Goal: Task Accomplishment & Management: Use online tool/utility

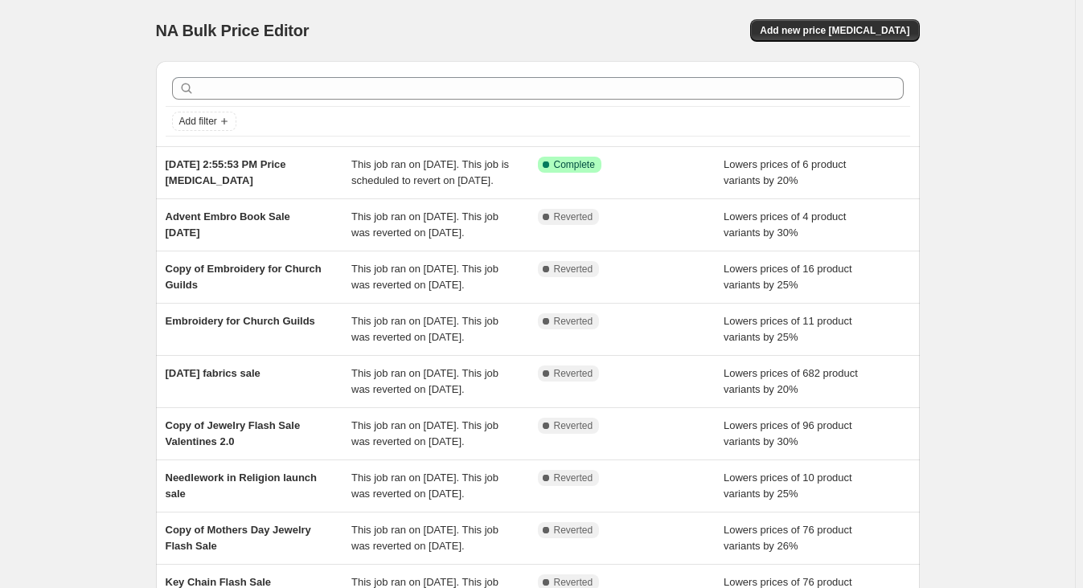
click at [843, 32] on span "Add new price [MEDICAL_DATA]" at bounding box center [835, 30] width 150 height 13
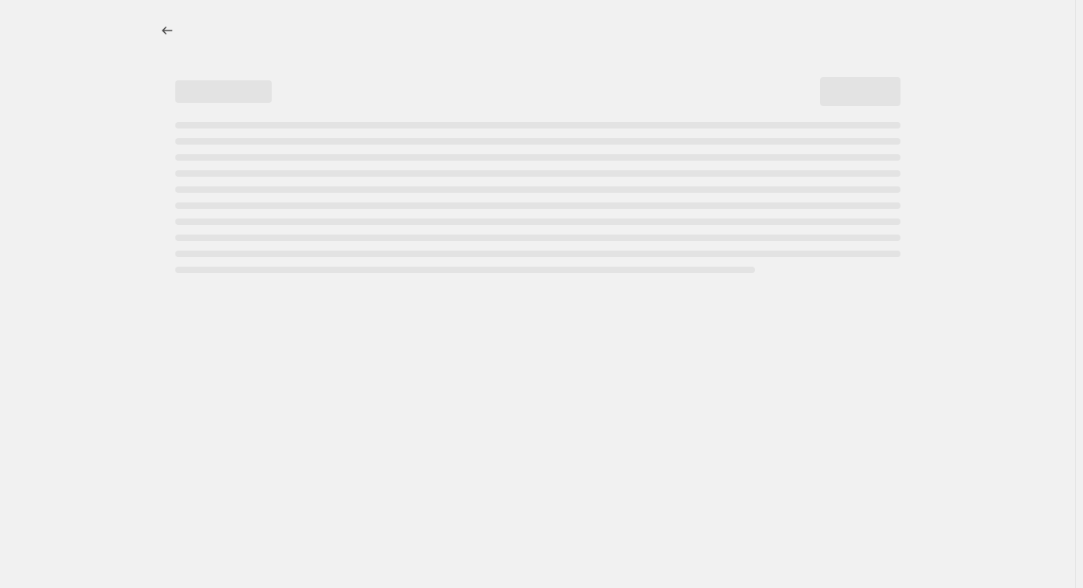
select select "percentage"
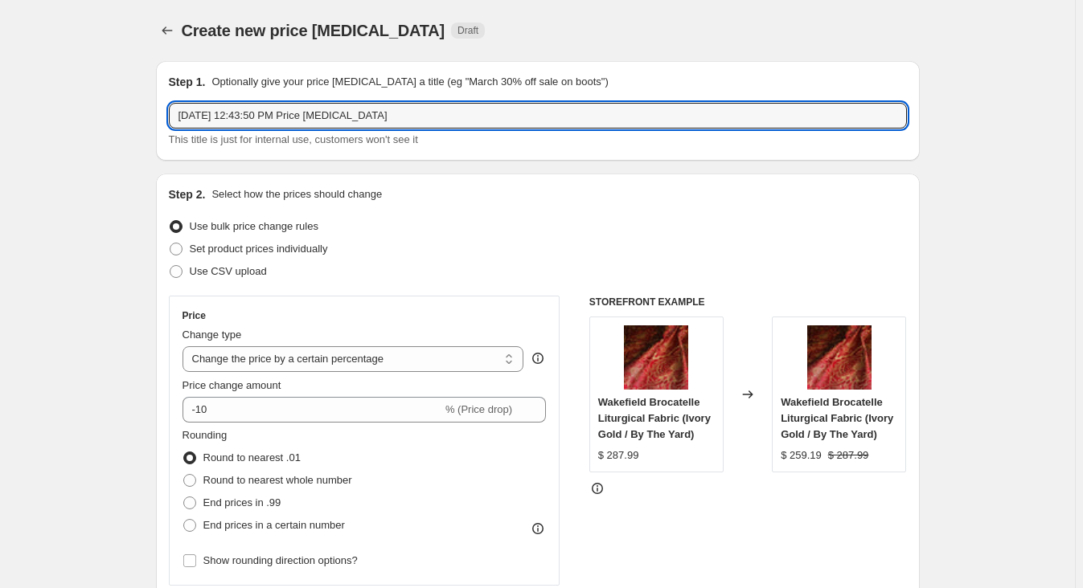
drag, startPoint x: 396, startPoint y: 114, endPoint x: 119, endPoint y: 129, distance: 277.8
type input "Flash Sale [DATE]"
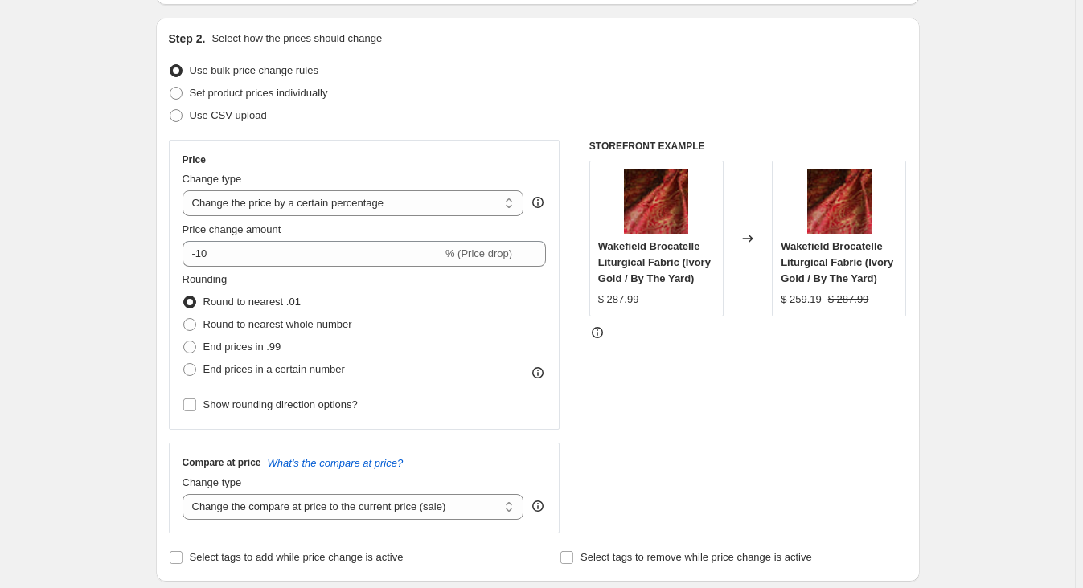
scroll to position [146, 0]
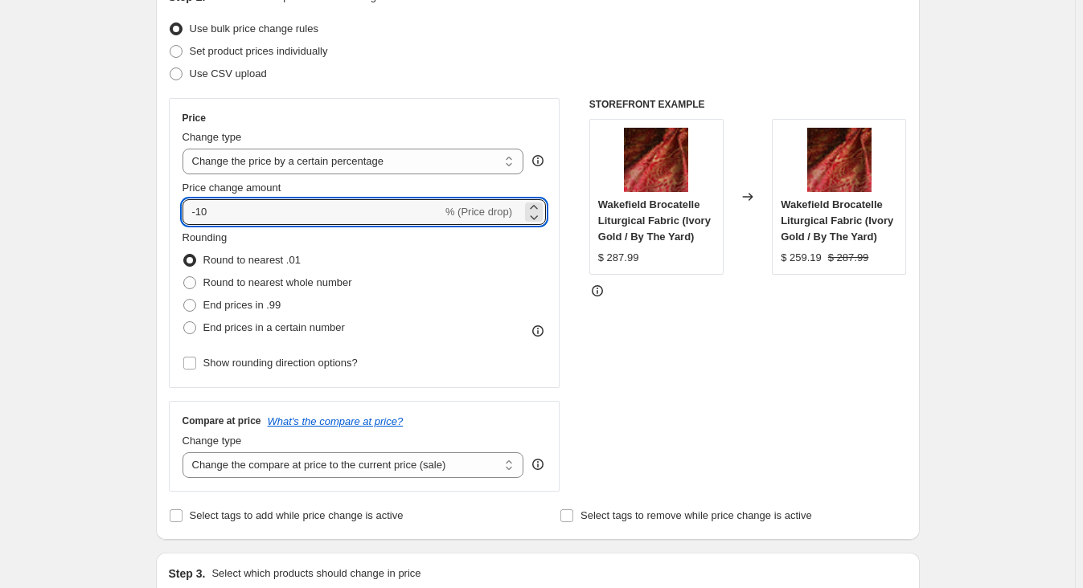
click at [314, 261] on div "Price Change type Change the price to a certain amount Change the price by a ce…" at bounding box center [364, 243] width 364 height 263
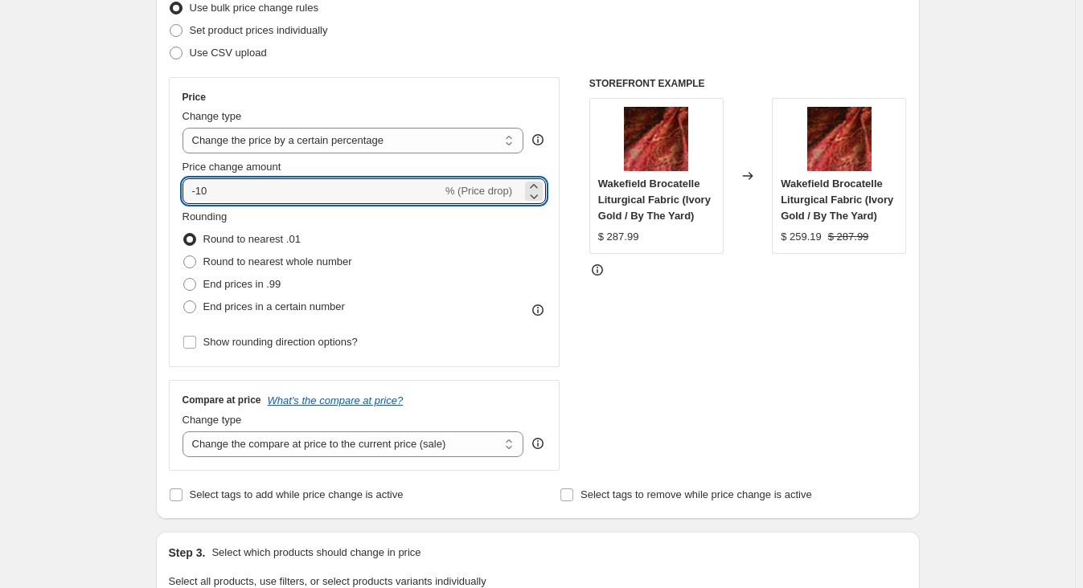
scroll to position [219, 0]
click at [314, 261] on span "Round to nearest whole number" at bounding box center [277, 262] width 149 height 12
click at [184, 256] on input "Round to nearest whole number" at bounding box center [183, 256] width 1 height 1
radio input "true"
click at [269, 187] on input "-10" at bounding box center [312, 191] width 260 height 26
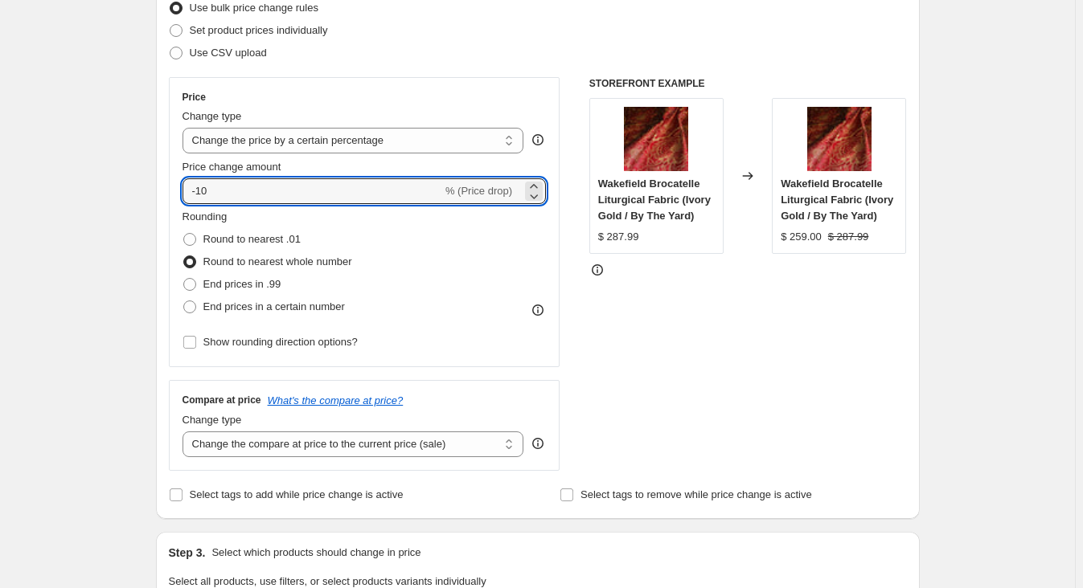
click at [269, 187] on input "-10" at bounding box center [312, 191] width 260 height 26
type input "-30"
click at [106, 258] on div "Create new price [MEDICAL_DATA]. This page is ready Create new price [MEDICAL_D…" at bounding box center [537, 597] width 1075 height 1633
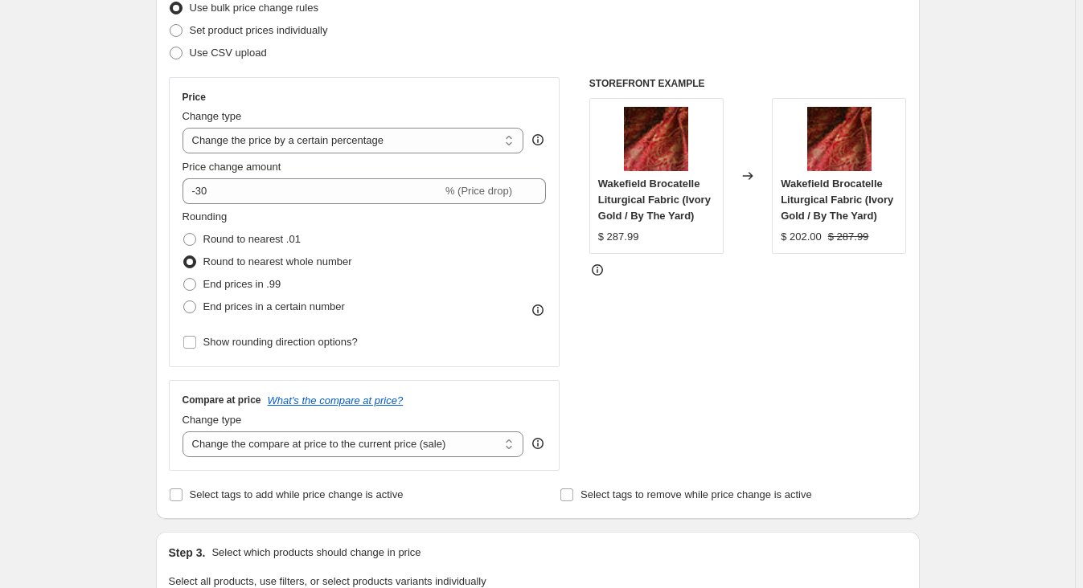
click at [275, 141] on select "Change the price to a certain amount Change the price by a certain amount Chang…" at bounding box center [353, 141] width 342 height 26
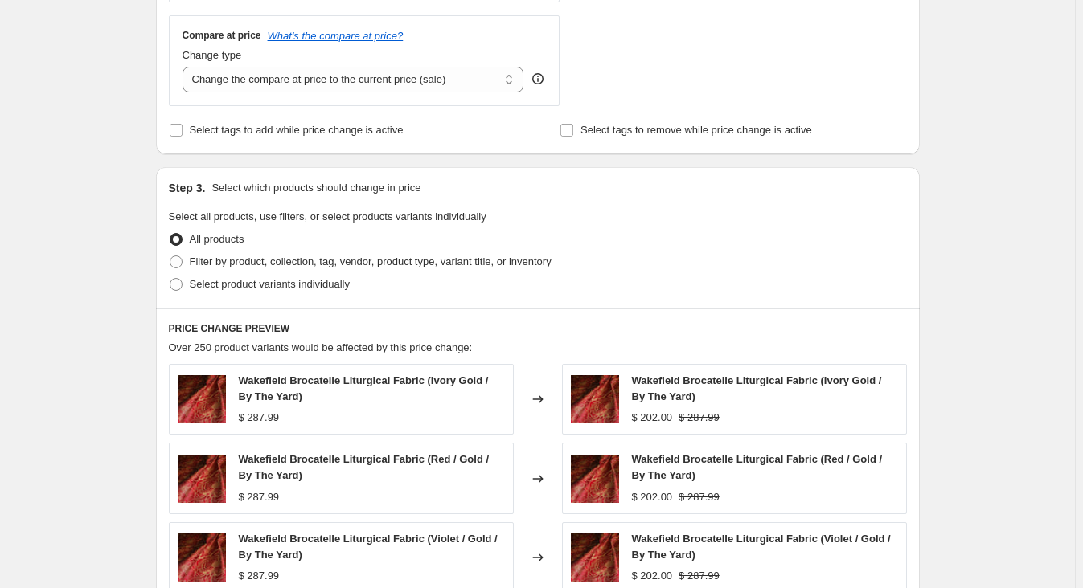
scroll to position [584, 0]
click at [182, 260] on span at bounding box center [176, 261] width 13 height 13
click at [170, 256] on input "Filter by product, collection, tag, vendor, product type, variant title, or inv…" at bounding box center [170, 255] width 1 height 1
radio input "true"
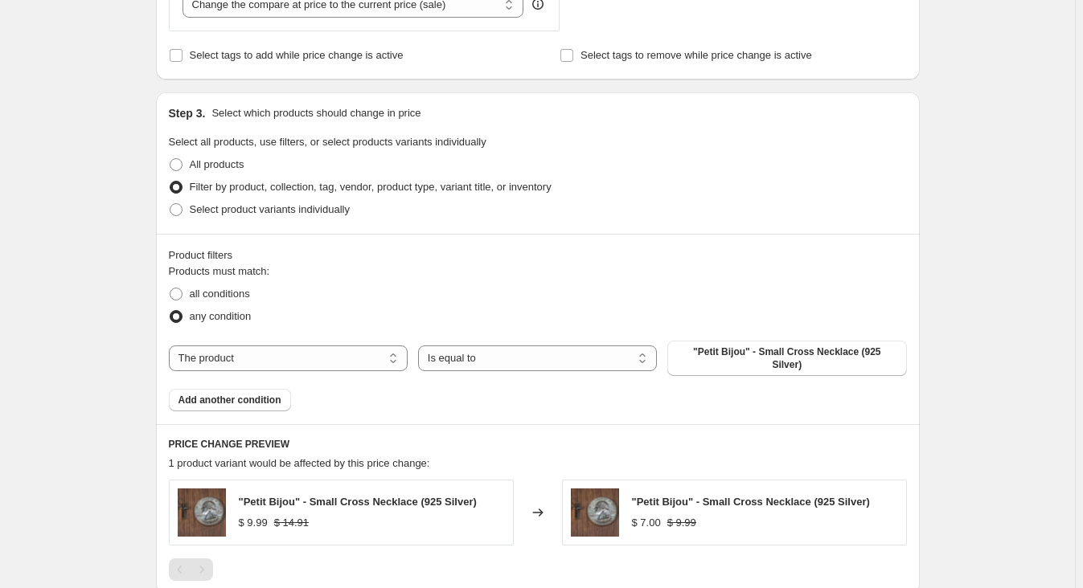
scroll to position [731, 0]
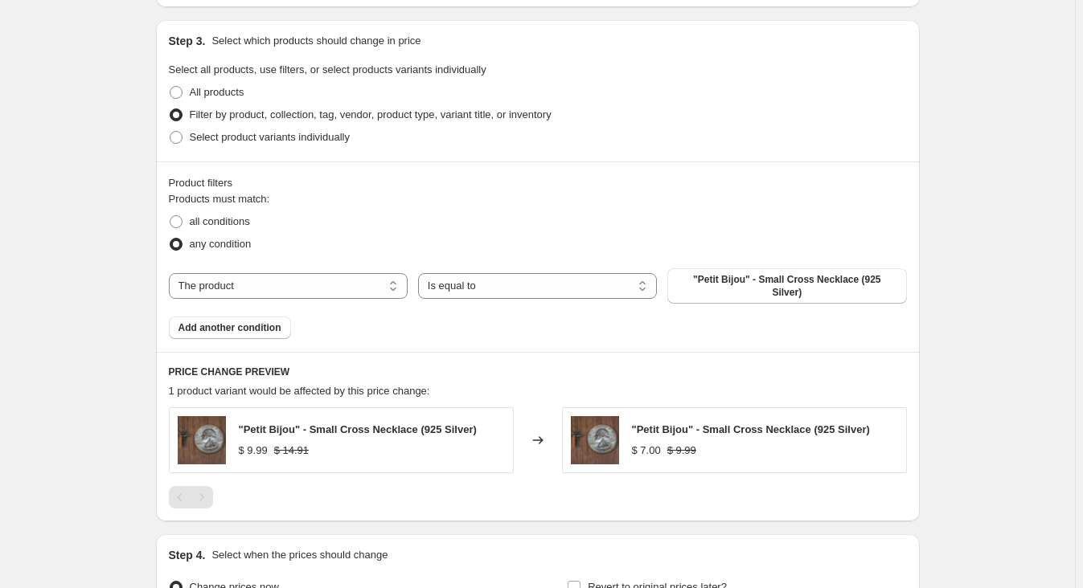
click at [757, 277] on span ""Petit Bijou" - Small Cross Necklace (925 Silver)" at bounding box center [786, 286] width 219 height 26
click at [281, 289] on select "The product The product's collection The product's tag The product's vendor The…" at bounding box center [288, 286] width 239 height 26
select select "collection"
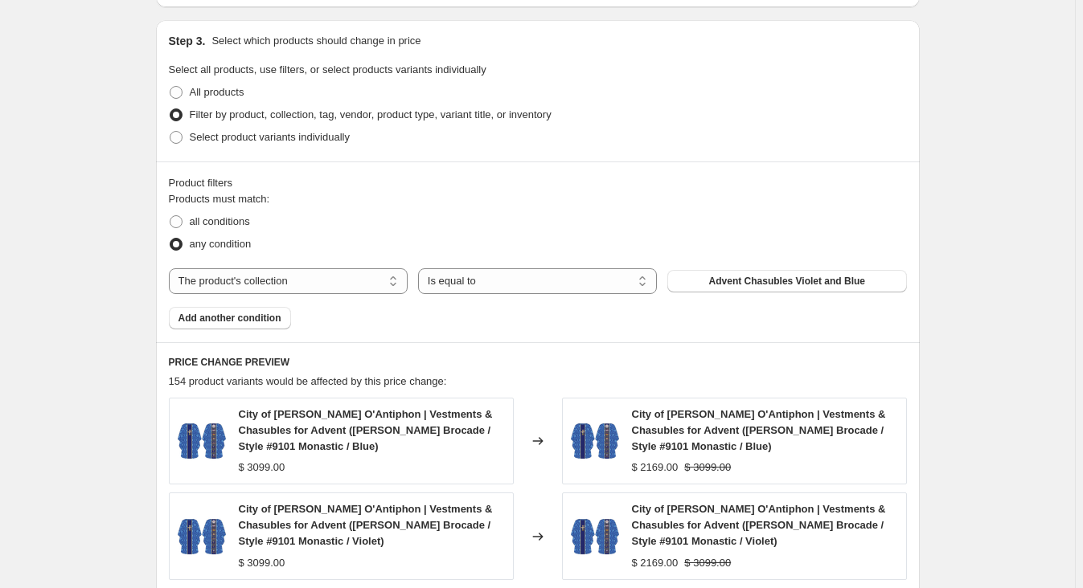
click at [809, 285] on span "Advent Chasubles Violet and Blue" at bounding box center [787, 281] width 156 height 13
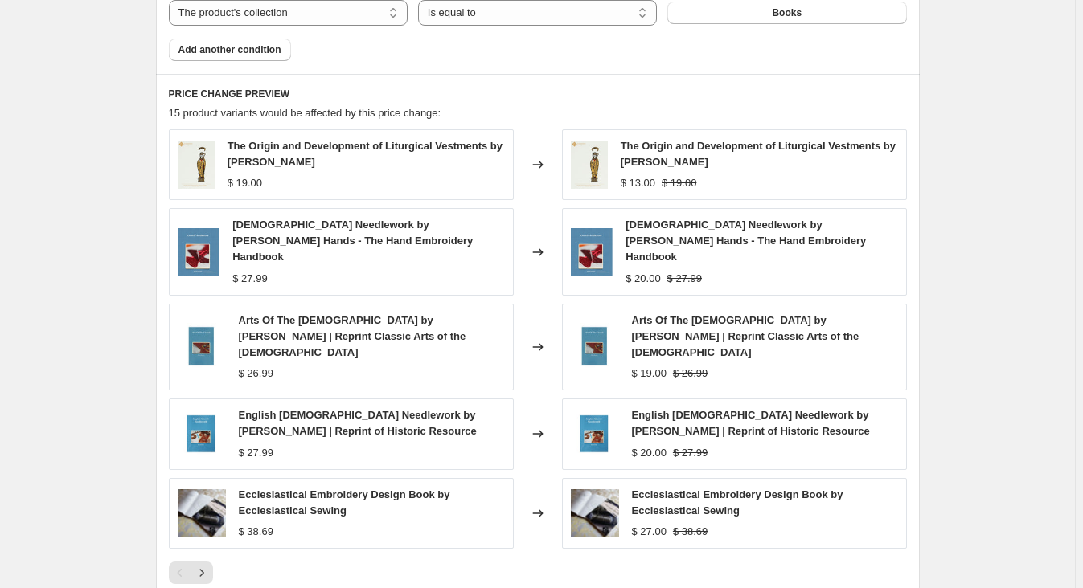
scroll to position [1023, 0]
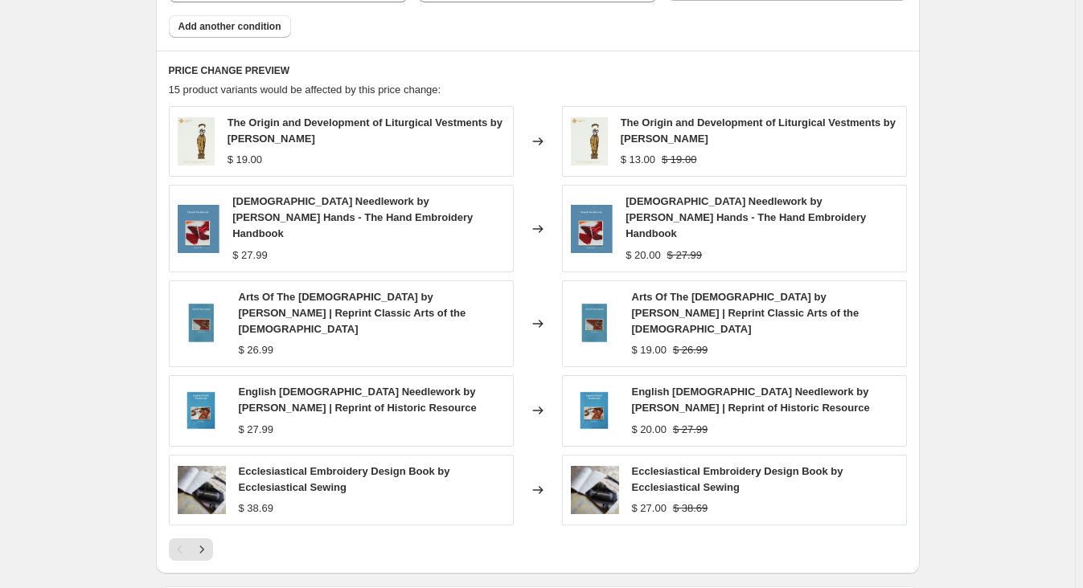
click at [210, 542] on icon "Next" at bounding box center [202, 550] width 16 height 16
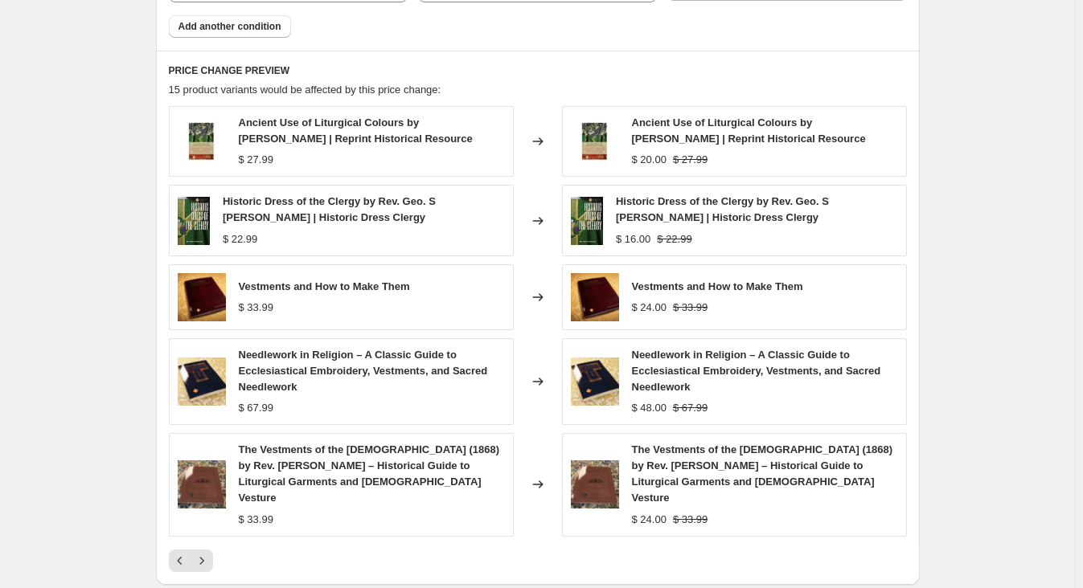
click at [207, 553] on icon "Next" at bounding box center [202, 561] width 16 height 16
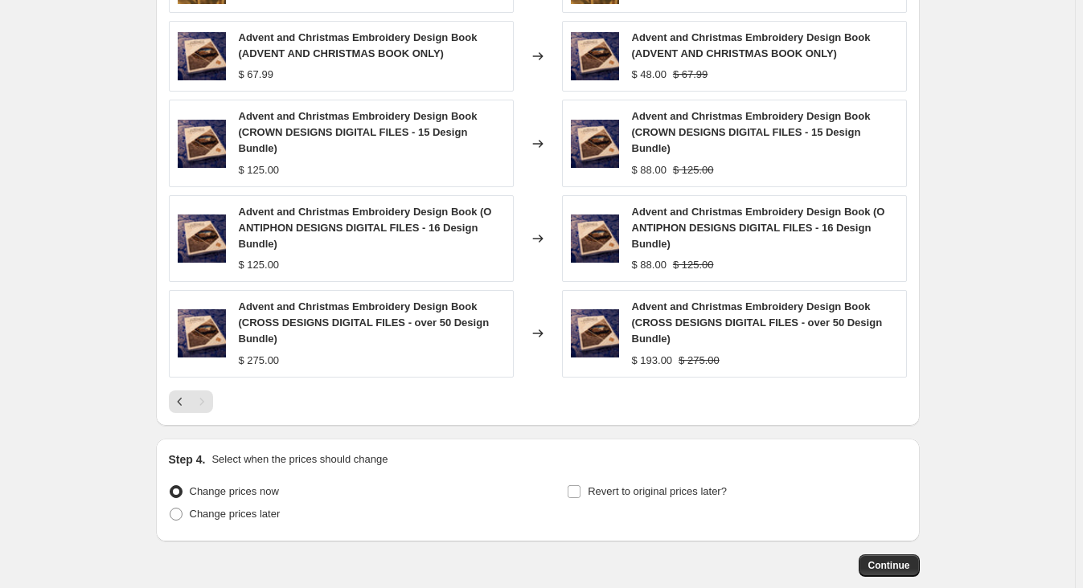
scroll to position [1245, 0]
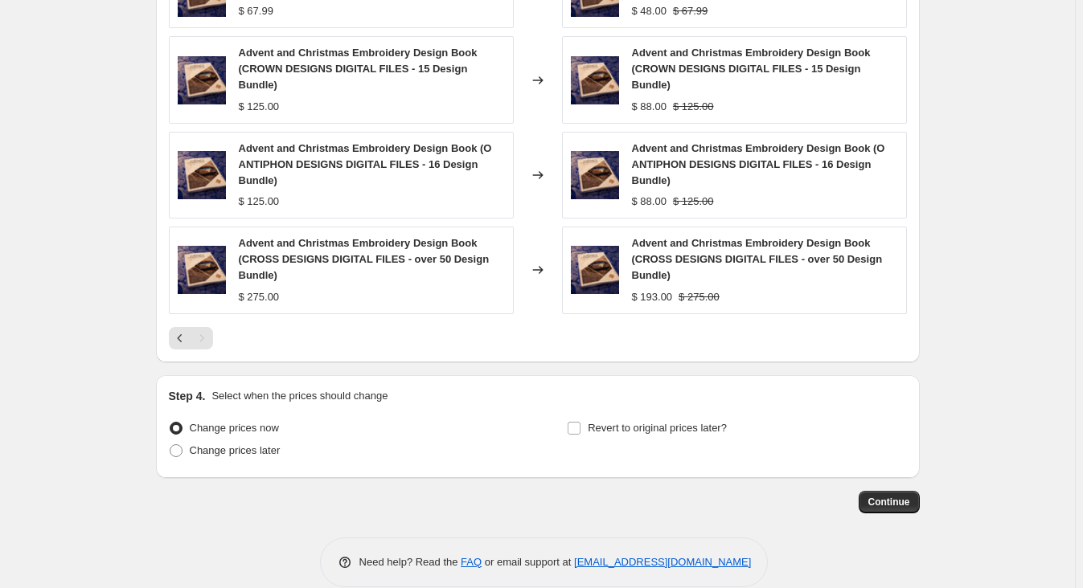
click at [180, 445] on span at bounding box center [176, 451] width 13 height 13
click at [170, 445] on input "Change prices later" at bounding box center [170, 445] width 1 height 1
radio input "true"
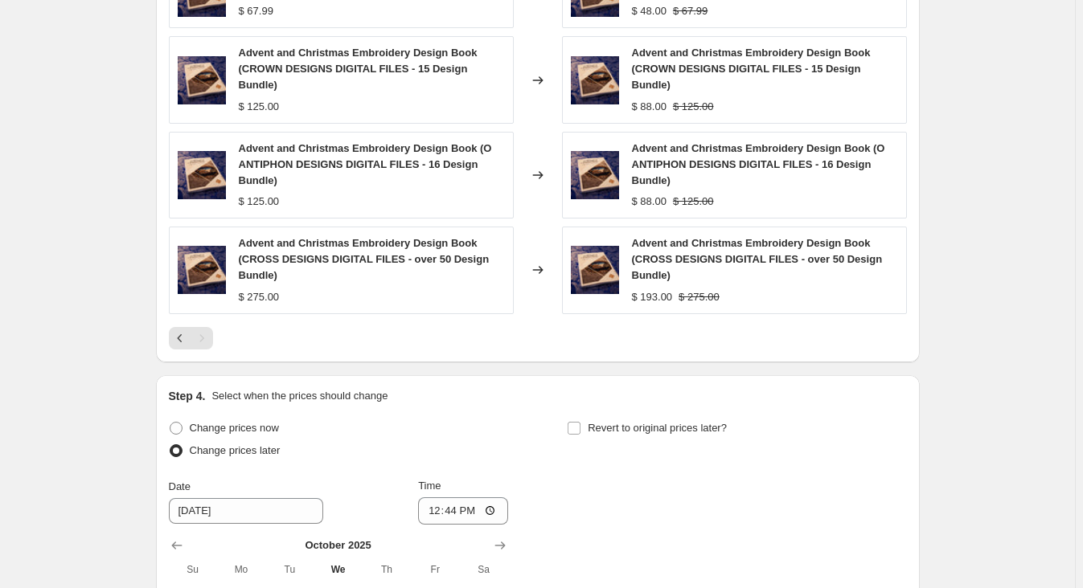
click at [580, 422] on input "Revert to original prices later?" at bounding box center [574, 428] width 13 height 13
checkbox input "true"
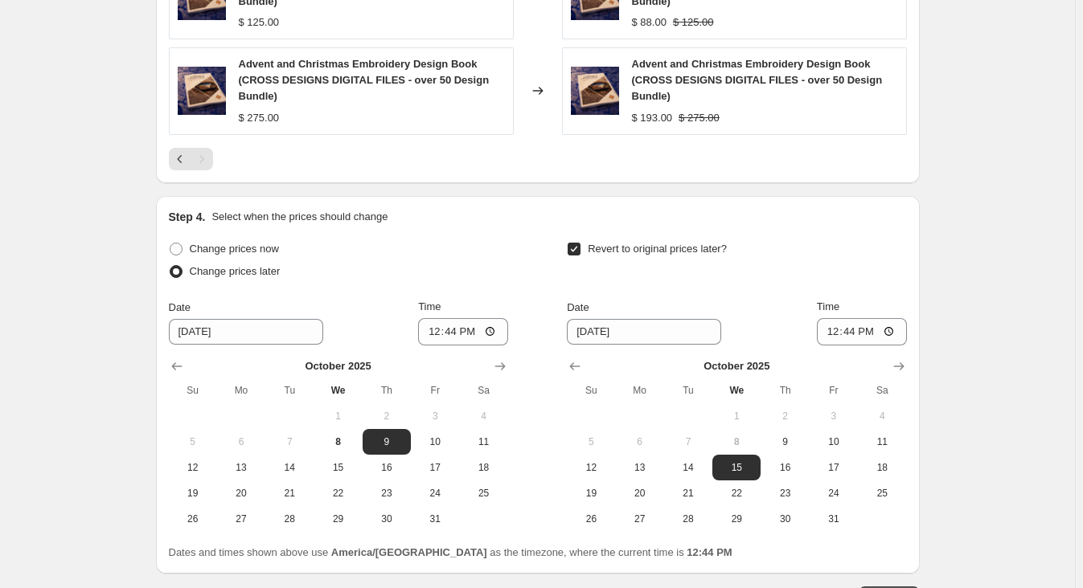
scroll to position [1465, 0]
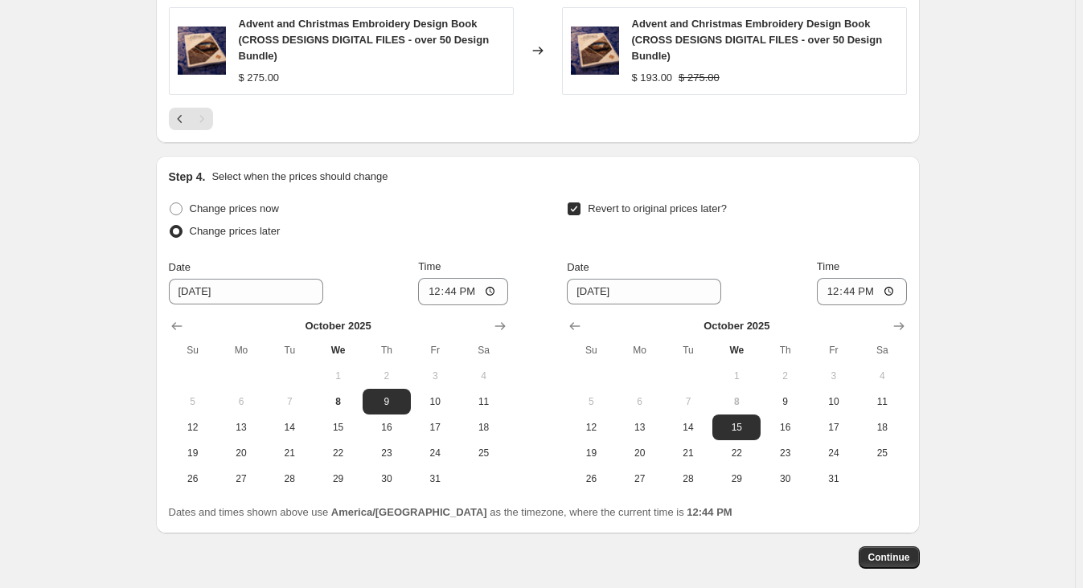
click at [453, 415] on button "17" at bounding box center [435, 428] width 48 height 26
type input "[DATE]"
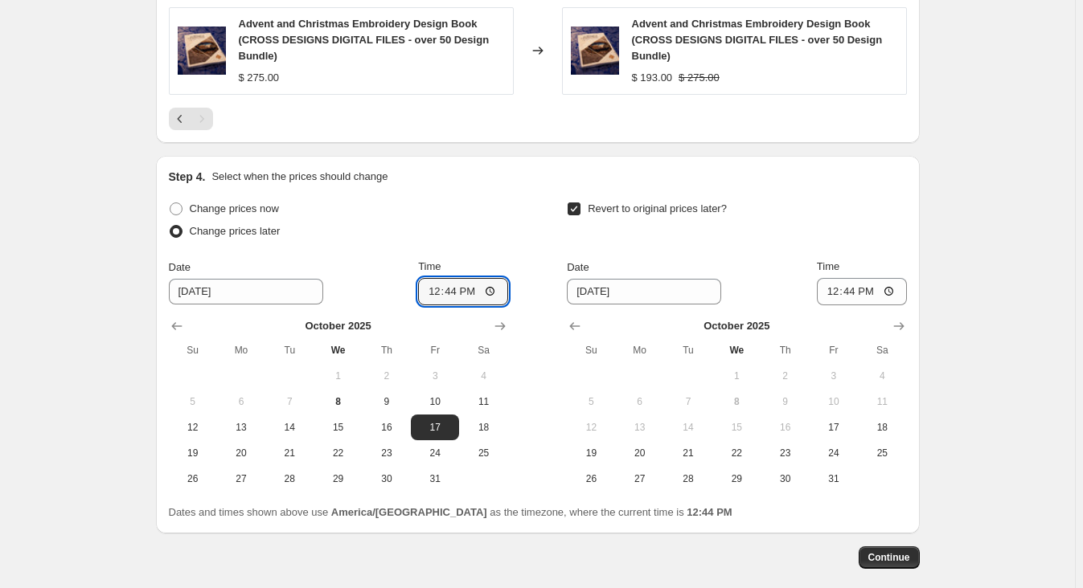
click at [474, 278] on input "12:44" at bounding box center [463, 291] width 90 height 27
type input "00:01"
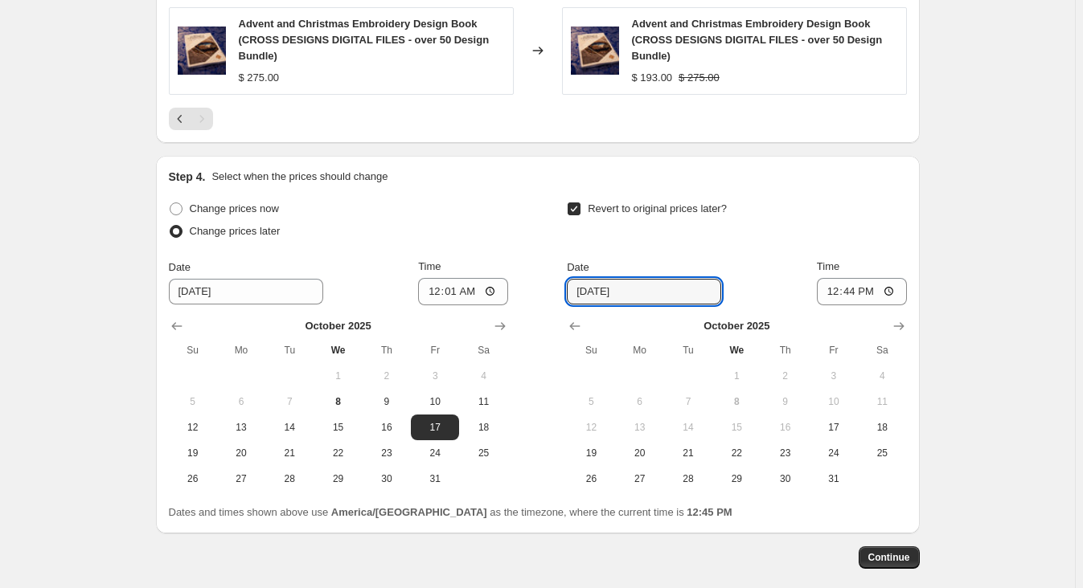
click at [670, 279] on input "[DATE]" at bounding box center [644, 292] width 154 height 26
click at [826, 415] on button "17" at bounding box center [834, 428] width 48 height 26
type input "[DATE]"
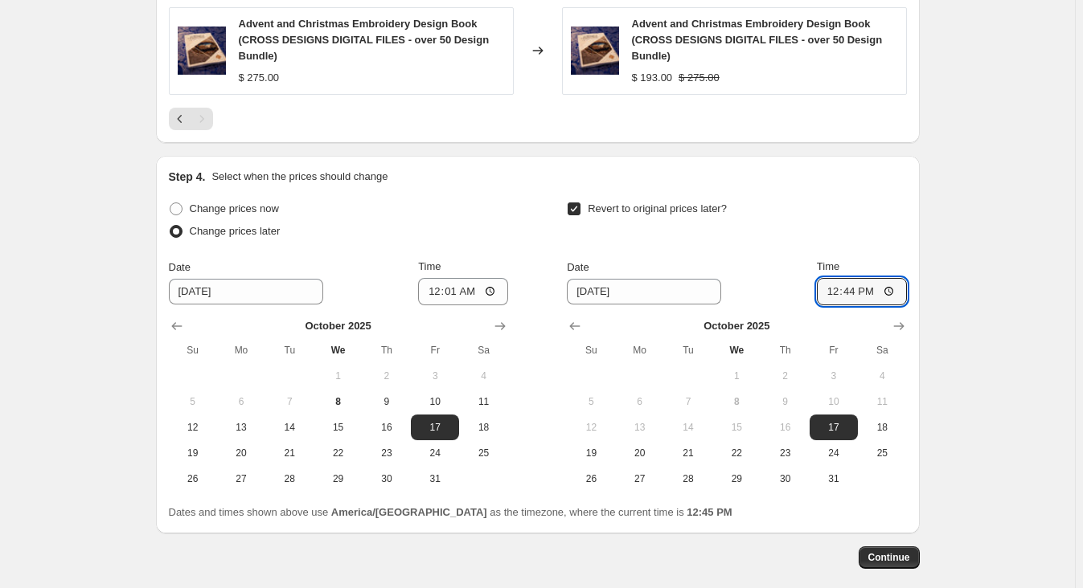
click at [833, 278] on input "12:44" at bounding box center [862, 291] width 90 height 27
type input "23:59"
click at [902, 547] on button "Continue" at bounding box center [889, 558] width 61 height 23
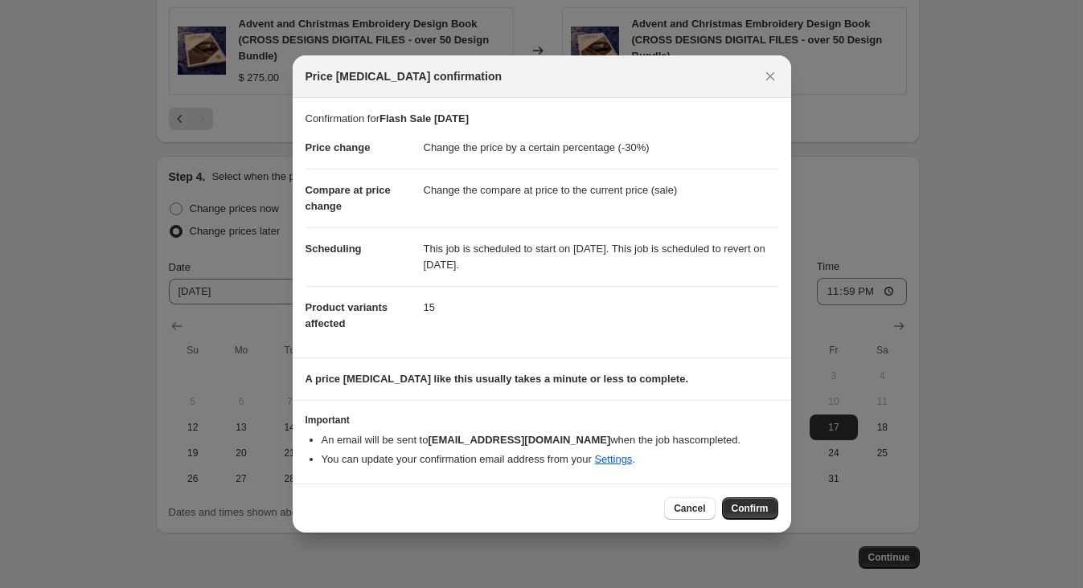
click at [757, 514] on button "Confirm" at bounding box center [750, 509] width 56 height 23
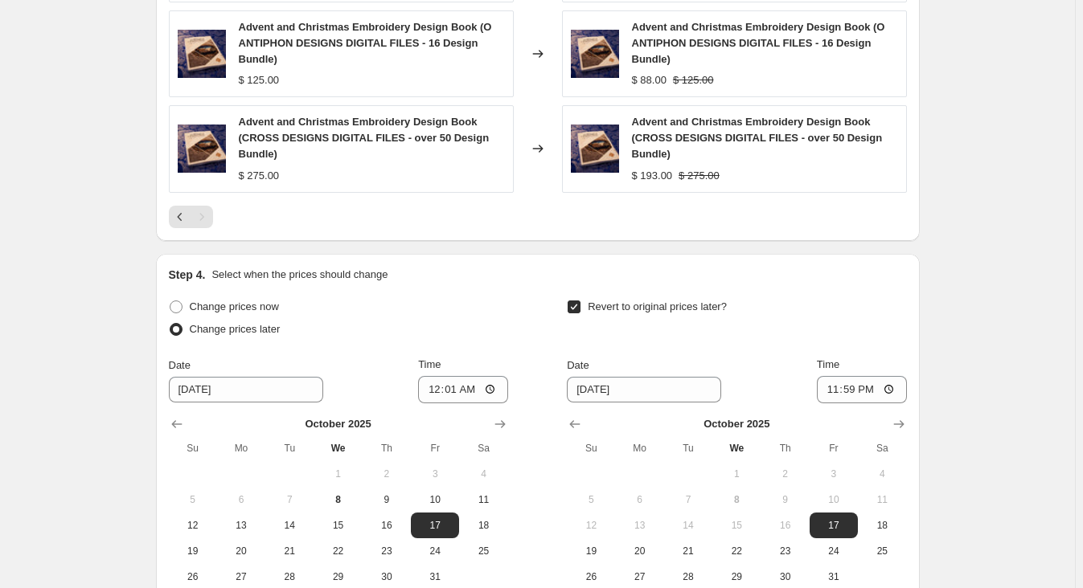
scroll to position [1618, 0]
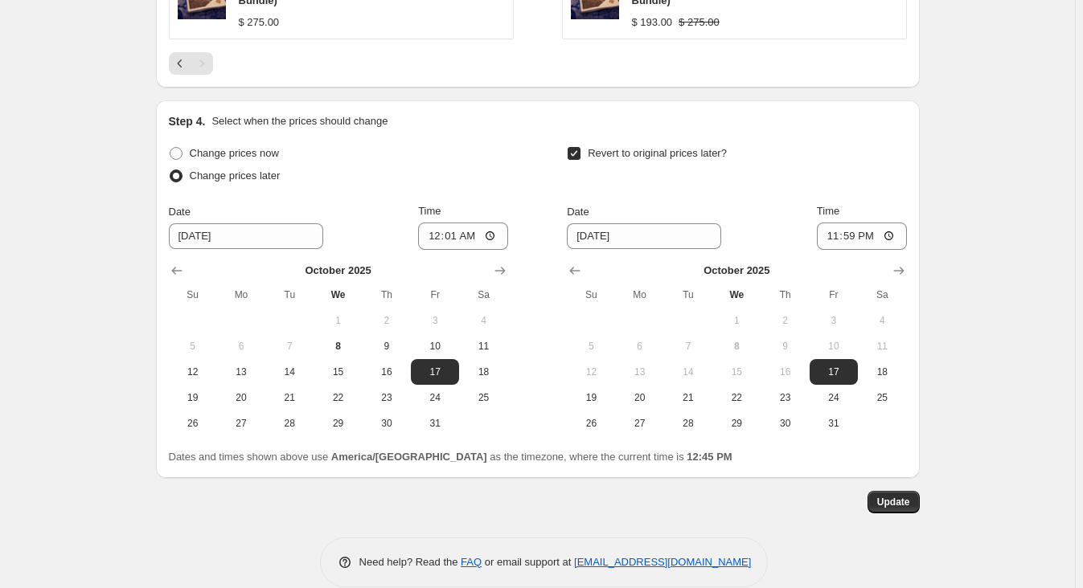
click at [894, 496] on span "Update" at bounding box center [893, 502] width 33 height 13
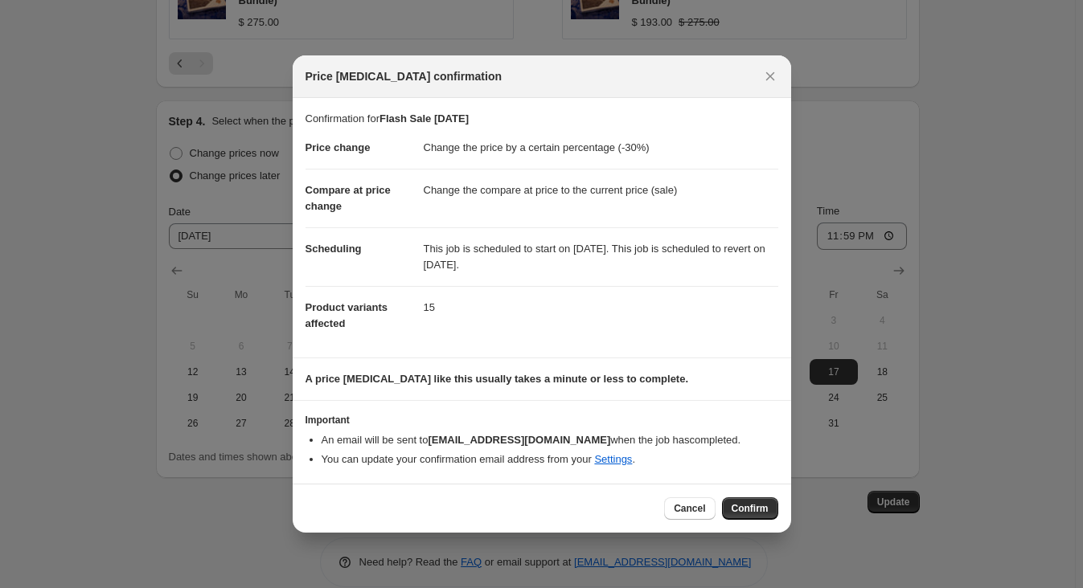
click at [752, 510] on span "Confirm" at bounding box center [750, 508] width 37 height 13
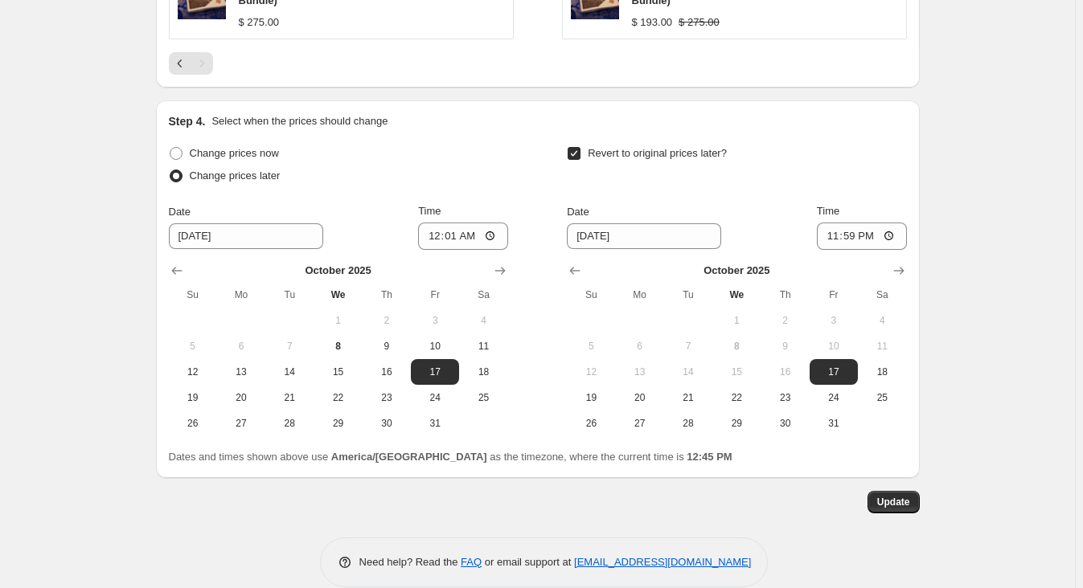
click at [879, 491] on button "Update" at bounding box center [893, 502] width 52 height 23
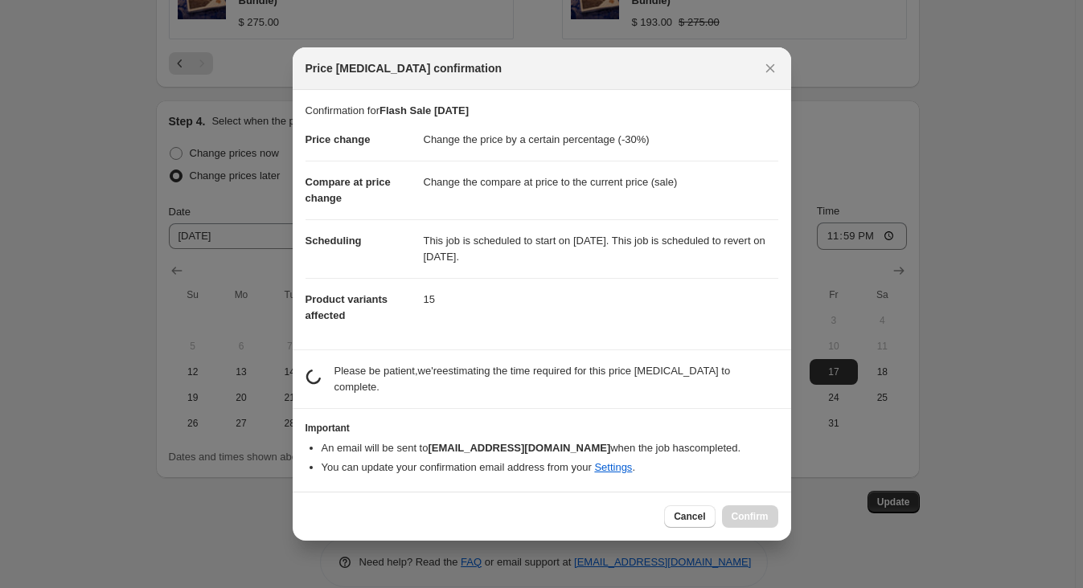
scroll to position [0, 0]
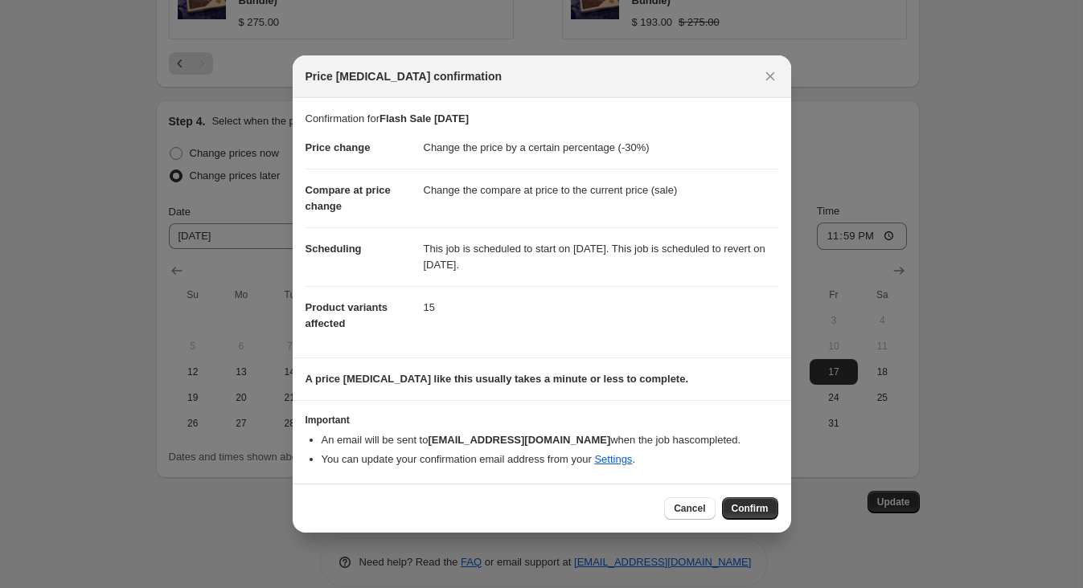
click at [737, 502] on span "Confirm" at bounding box center [750, 508] width 37 height 13
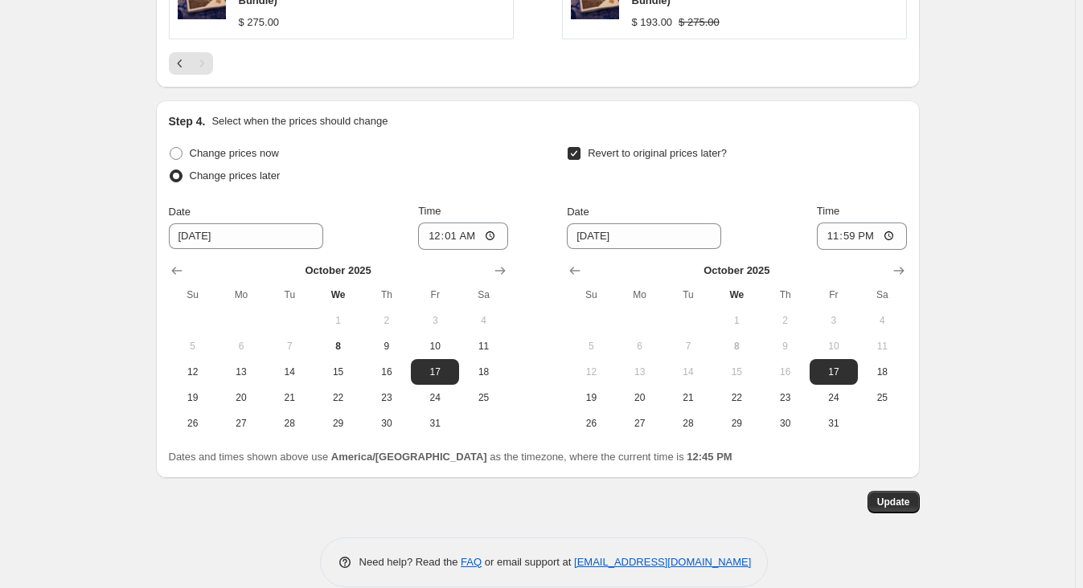
click at [781, 538] on div "Need help? Read the FAQ or email support at [EMAIL_ADDRESS][DOMAIN_NAME]" at bounding box center [544, 563] width 751 height 50
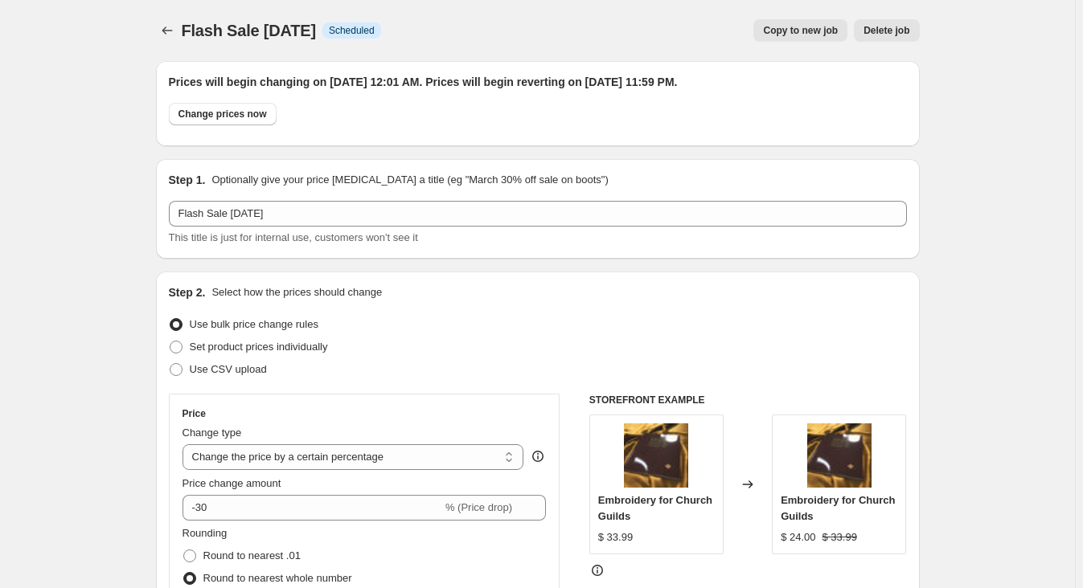
drag, startPoint x: 783, startPoint y: 530, endPoint x: 1048, endPoint y: 188, distance: 432.6
click at [170, 28] on icon "Price change jobs" at bounding box center [167, 31] width 16 height 16
